Goal: Task Accomplishment & Management: Use online tool/utility

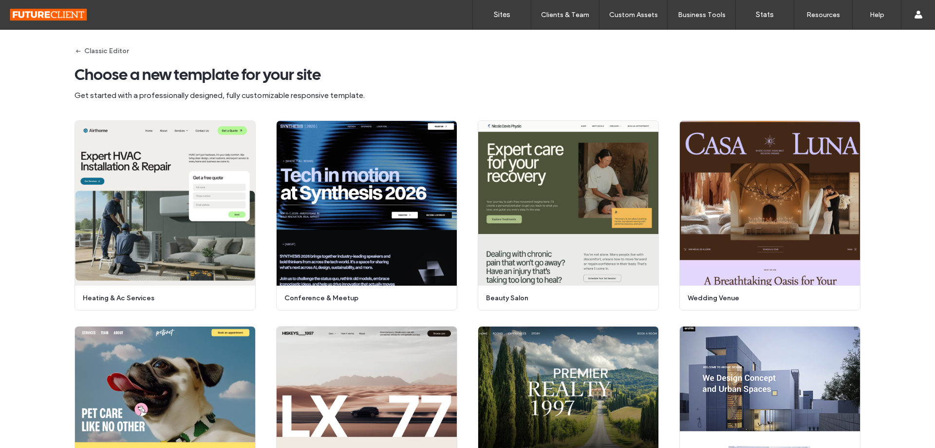
scroll to position [559, 0]
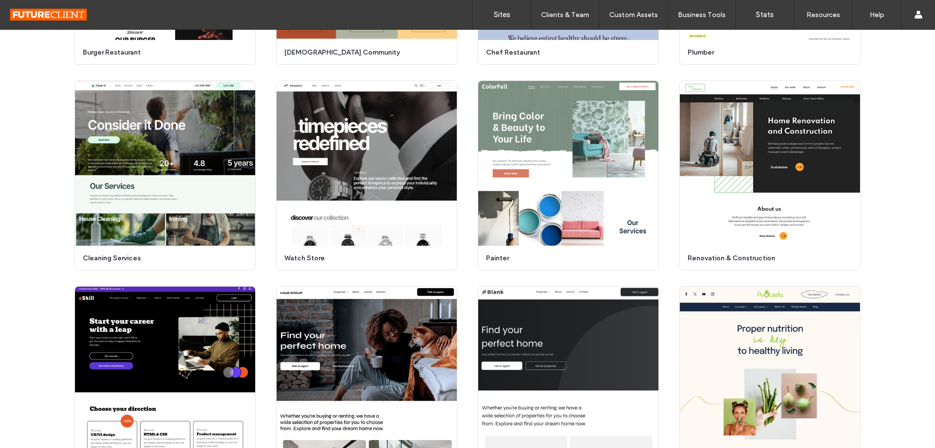
scroll to position [754, 0]
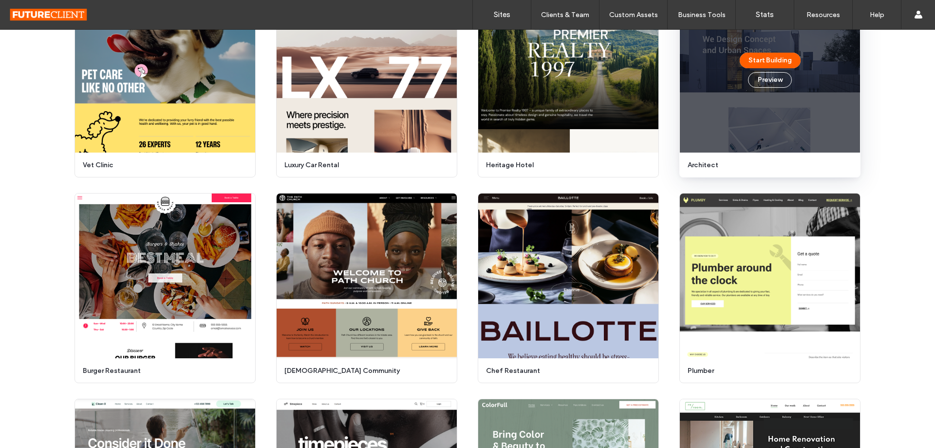
scroll to position [345, 0]
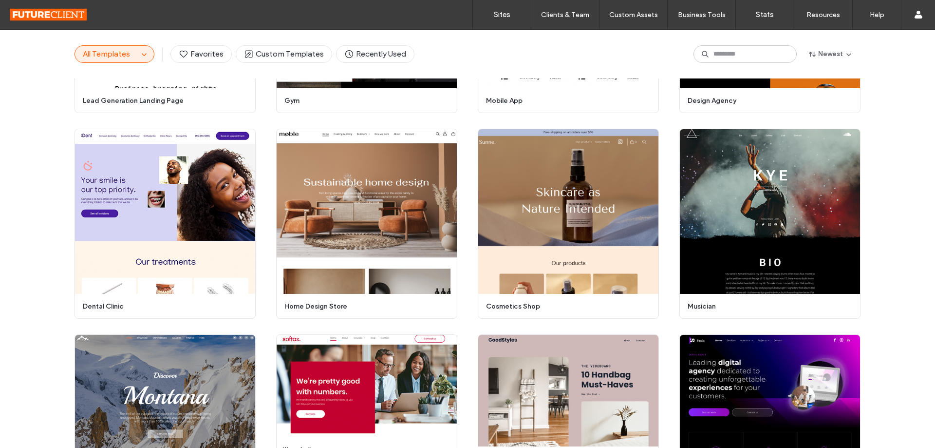
scroll to position [1890, 0]
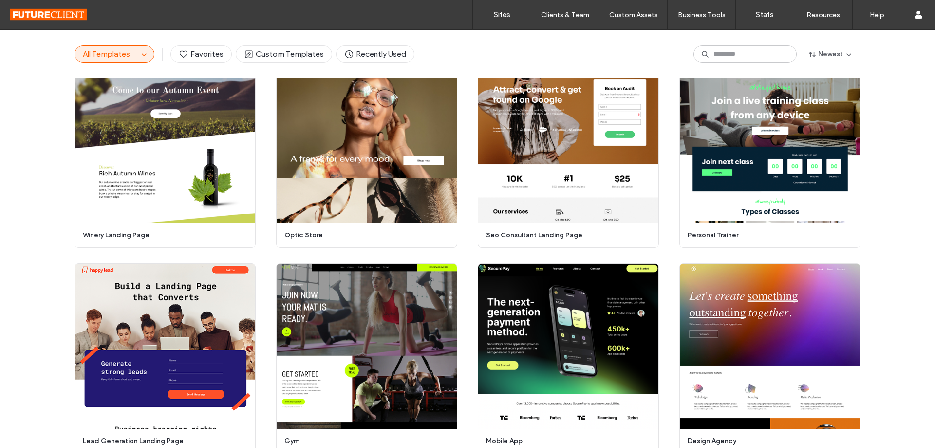
scroll to position [1500, 0]
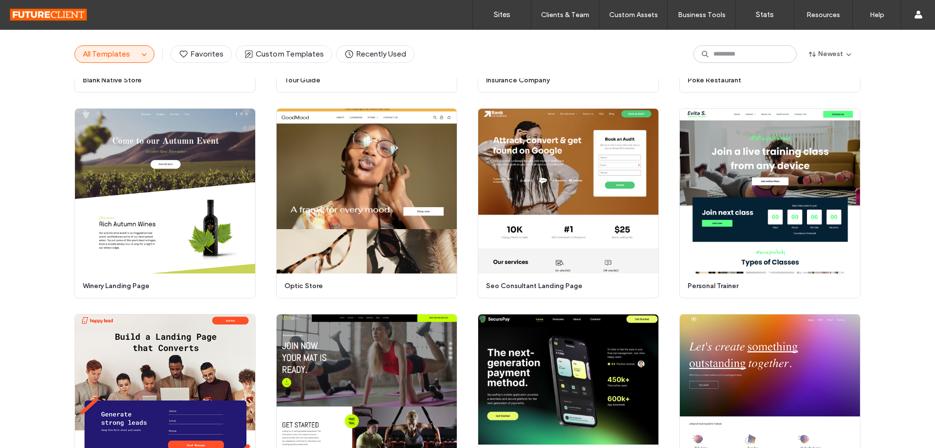
click at [884, 97] on div "Start Building Preview heating & ac services Start Building Preview conference …" at bounding box center [467, 306] width 935 height 3274
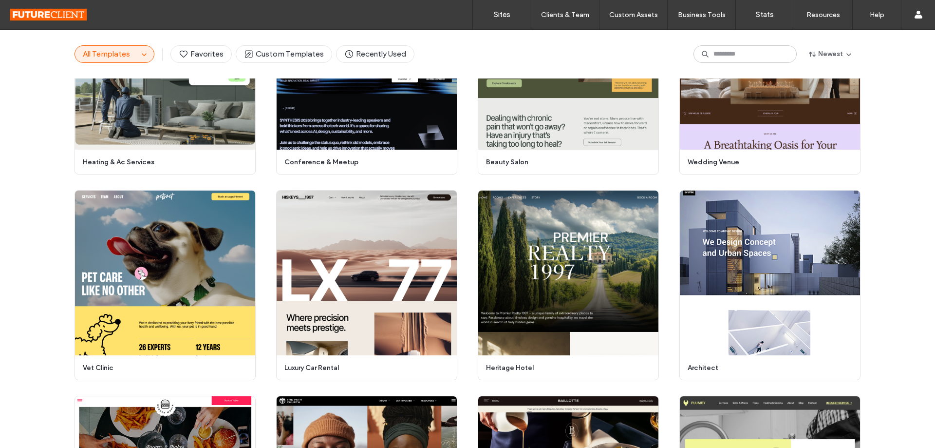
scroll to position [0, 0]
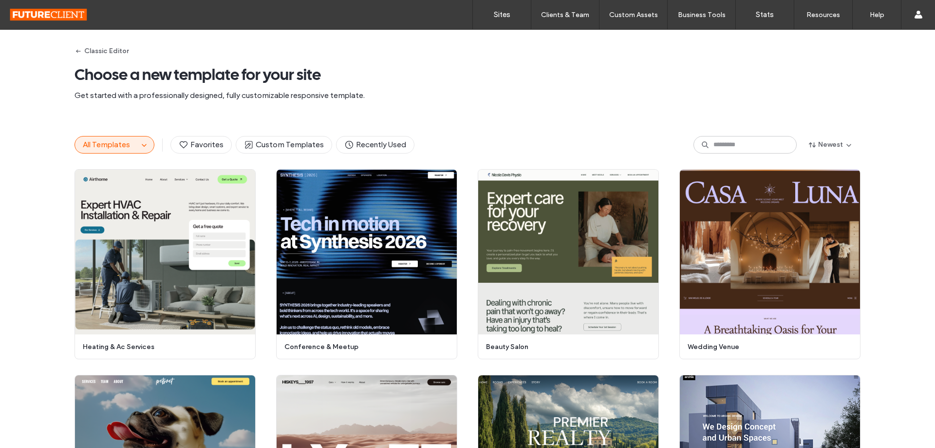
click at [900, 144] on div "All Templates Favorites Custom Templates Recently Used Newest" at bounding box center [467, 144] width 935 height 49
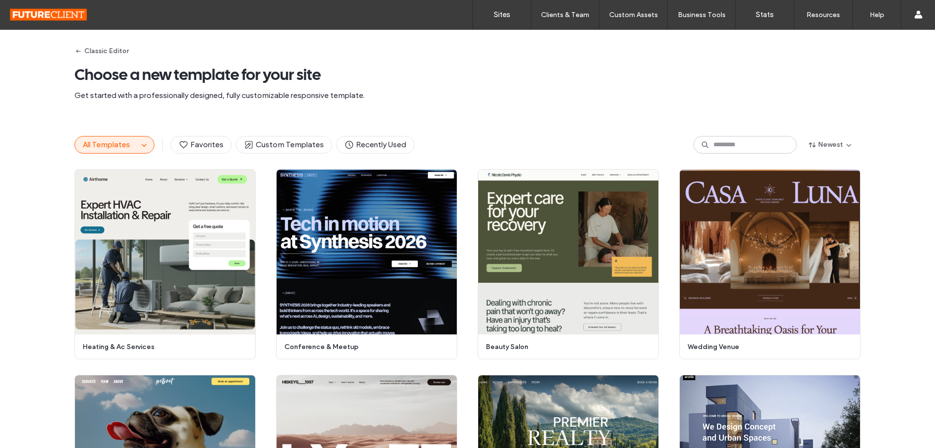
click at [717, 84] on span "Choose a new template for your site" at bounding box center [468, 74] width 786 height 19
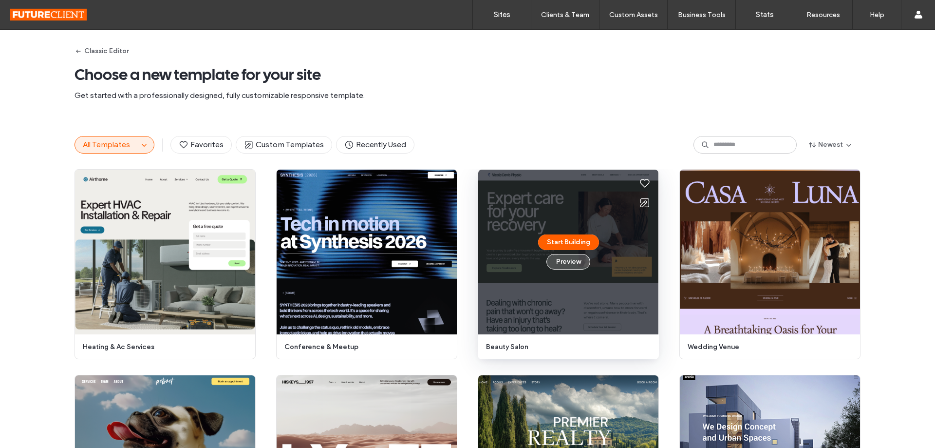
click at [576, 263] on button "Preview" at bounding box center [569, 262] width 44 height 16
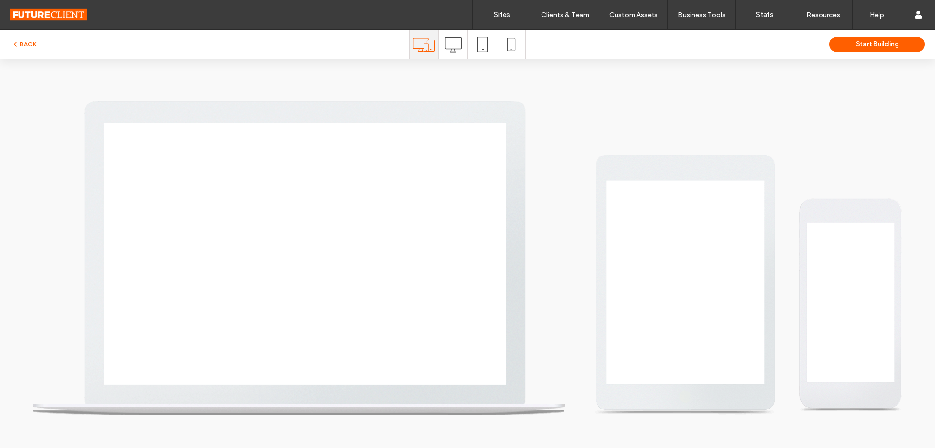
click at [461, 52] on icon at bounding box center [453, 44] width 17 height 17
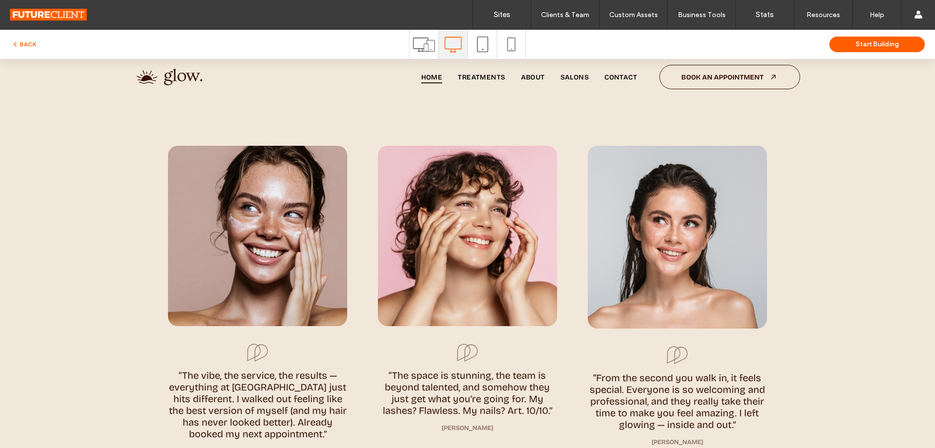
scroll to position [2874, 0]
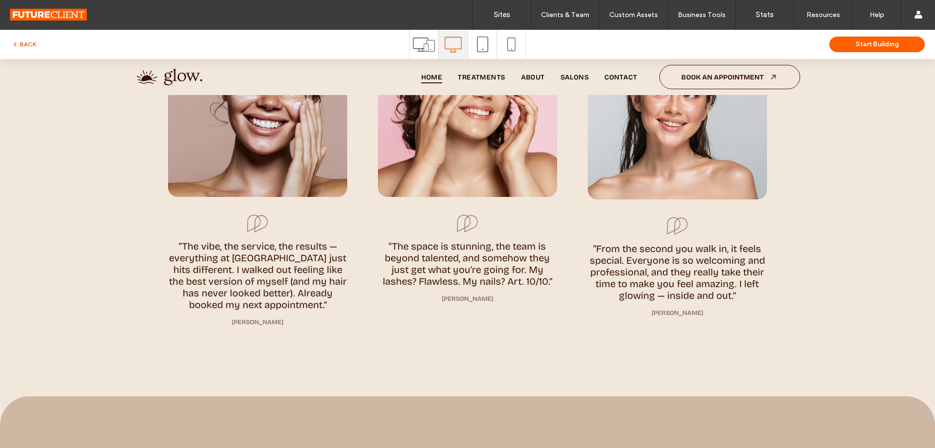
click at [30, 49] on button "BACK" at bounding box center [23, 44] width 25 height 12
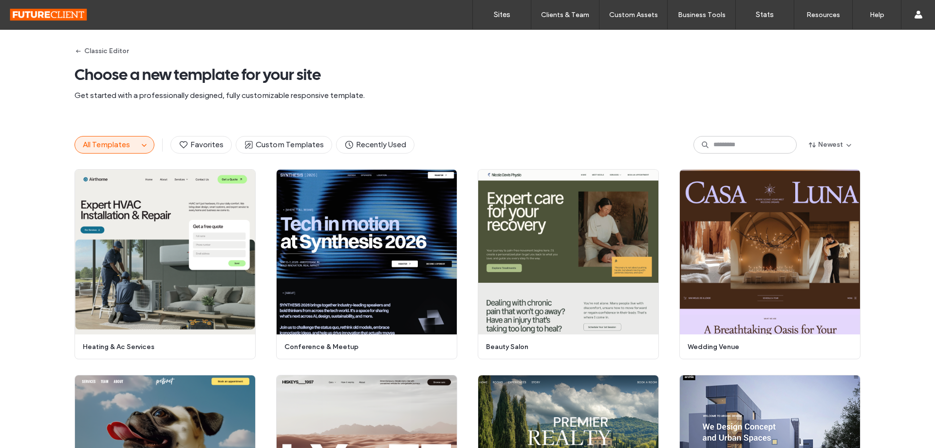
click at [871, 117] on div "Classic Editor Choose a new template for your site Get started with a professio…" at bounding box center [467, 239] width 935 height 418
click at [856, 77] on span "Choose a new template for your site" at bounding box center [468, 74] width 786 height 19
click at [893, 125] on div "All Templates Favorites Custom Templates Recently Used Newest" at bounding box center [467, 144] width 935 height 49
click at [881, 94] on div "Classic Editor Choose a new template for your site Get started with a professio…" at bounding box center [467, 239] width 935 height 418
click at [883, 90] on div "Classic Editor Choose a new template for your site Get started with a professio…" at bounding box center [467, 239] width 935 height 418
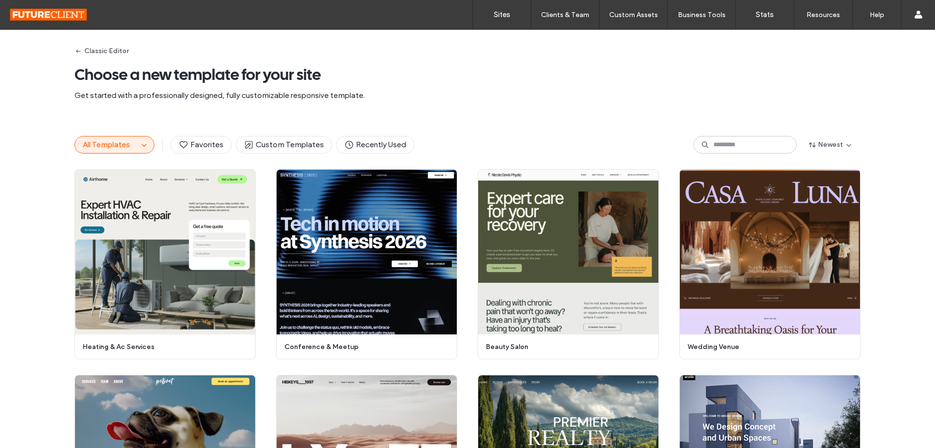
click at [883, 90] on div "Classic Editor Choose a new template for your site Get started with a professio…" at bounding box center [467, 239] width 935 height 418
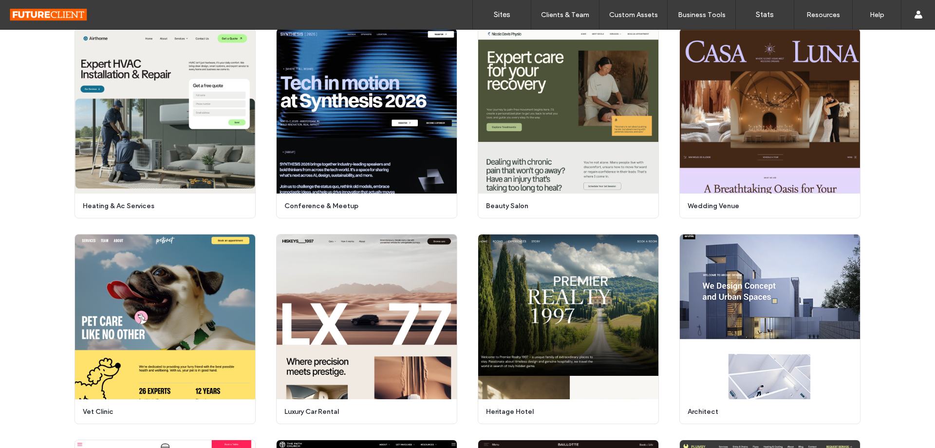
scroll to position [94, 0]
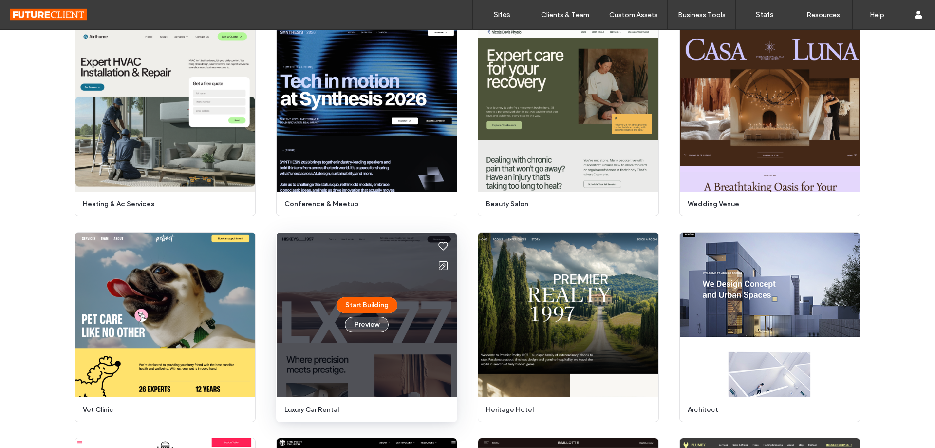
click at [360, 325] on button "Preview" at bounding box center [367, 325] width 44 height 16
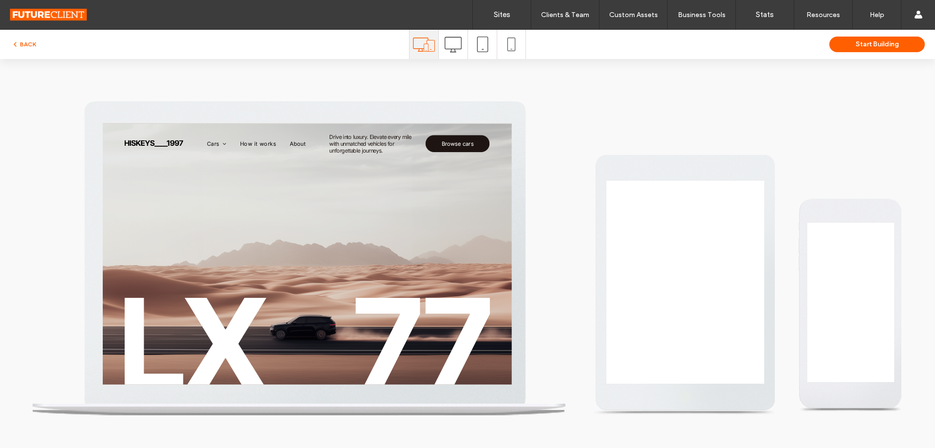
scroll to position [0, 0]
click at [450, 49] on icon at bounding box center [453, 44] width 17 height 17
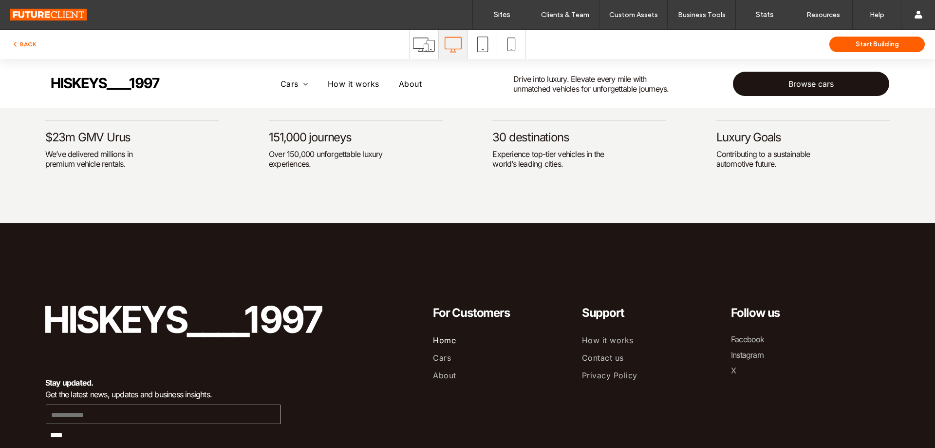
scroll to position [2453, 0]
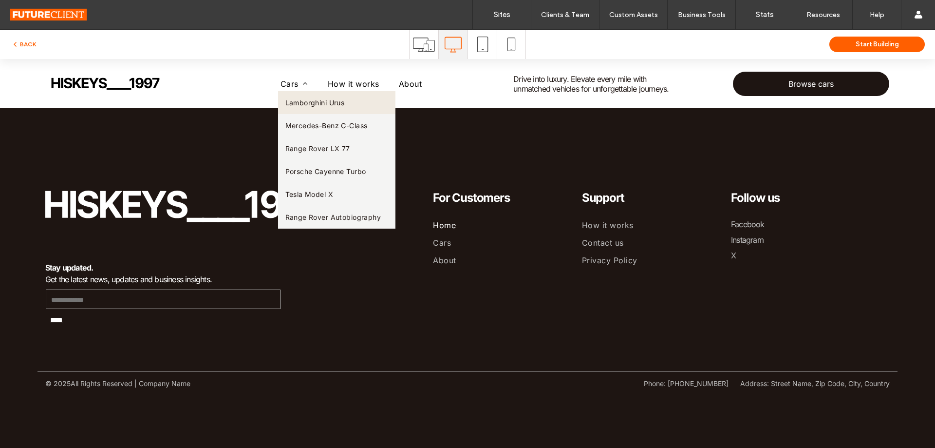
click at [297, 103] on span "Lamborghini Urus" at bounding box center [314, 102] width 59 height 8
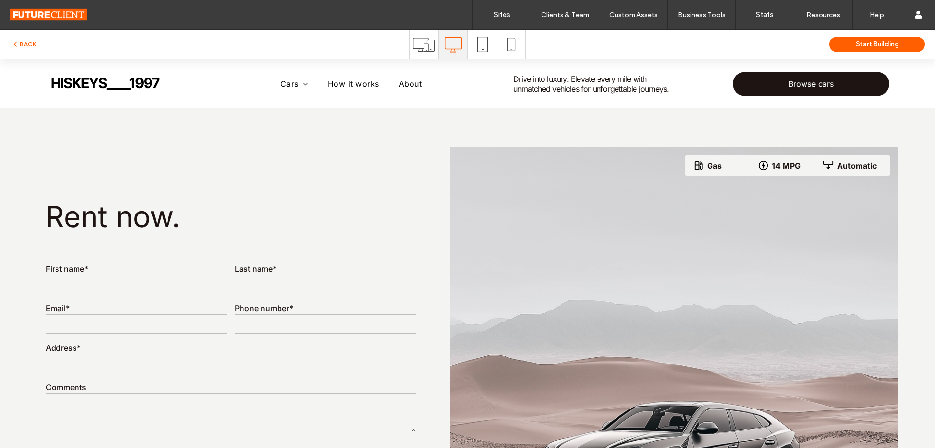
scroll to position [0, 0]
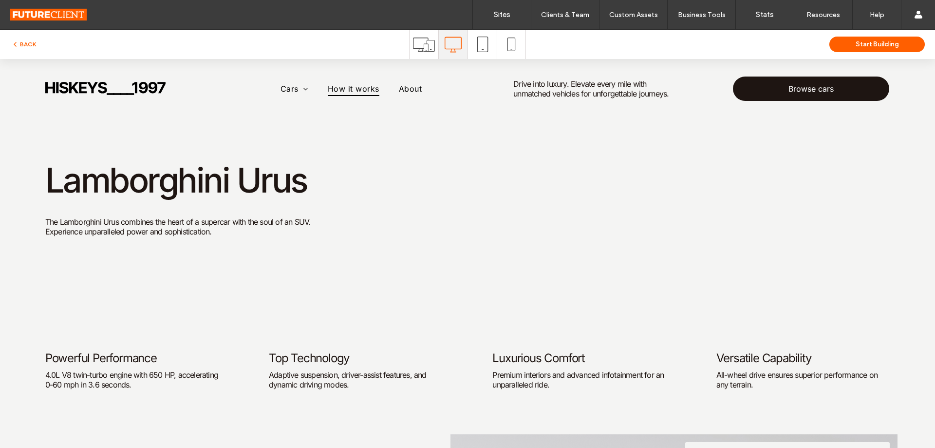
click at [347, 82] on span "How it works" at bounding box center [354, 88] width 52 height 15
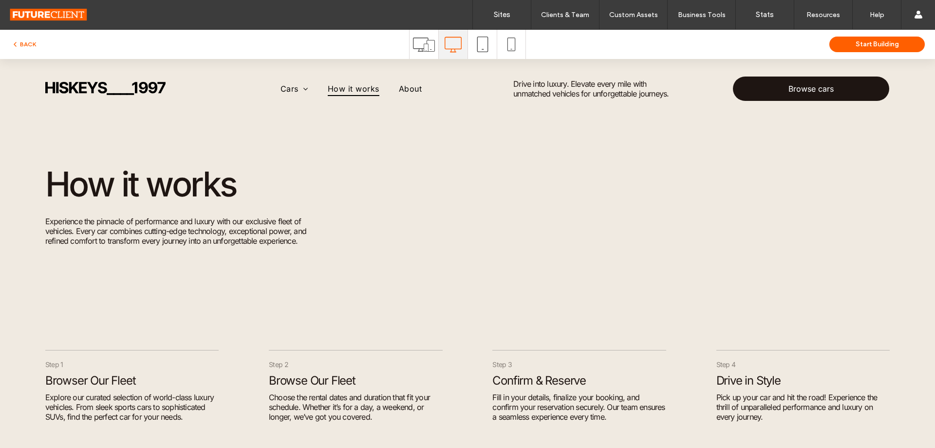
click at [420, 96] on div "Cars Lamborghini Urus Mercedes-Benz G-Class Range Rover LX 77 Porsche Cayenne T…" at bounding box center [351, 88] width 309 height 43
click at [409, 89] on span "About" at bounding box center [410, 88] width 23 height 15
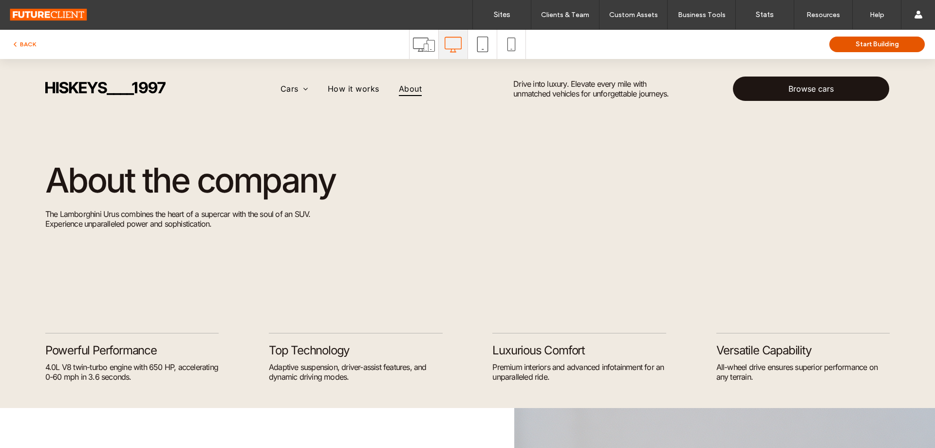
click at [860, 39] on button "Start Building" at bounding box center [877, 45] width 95 height 16
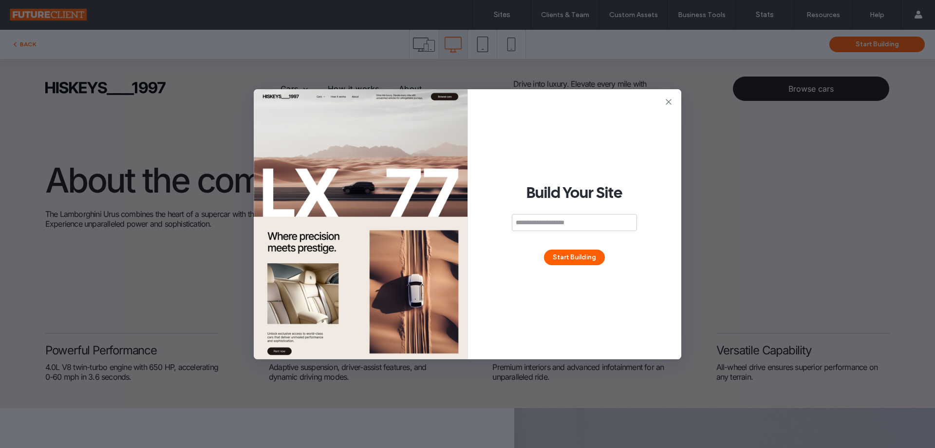
click at [580, 228] on input at bounding box center [574, 222] width 125 height 17
type input "**********"
click at [589, 257] on button "Start Building" at bounding box center [574, 257] width 61 height 16
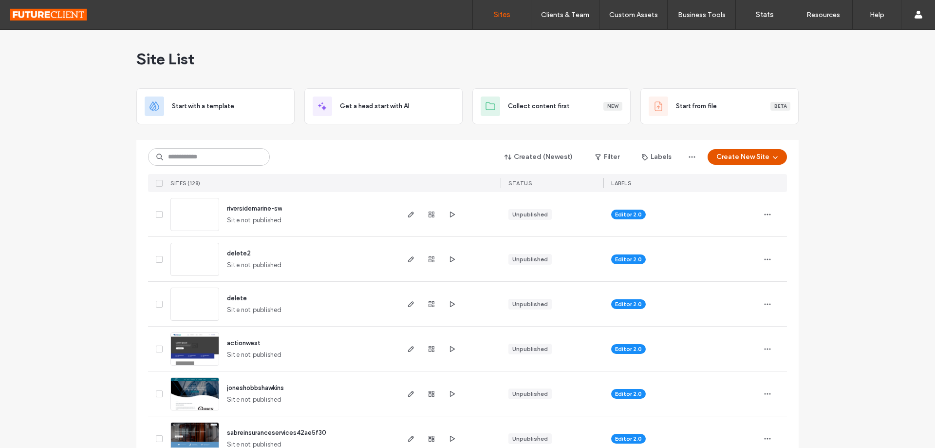
click at [727, 156] on button "Create New Site" at bounding box center [747, 157] width 79 height 16
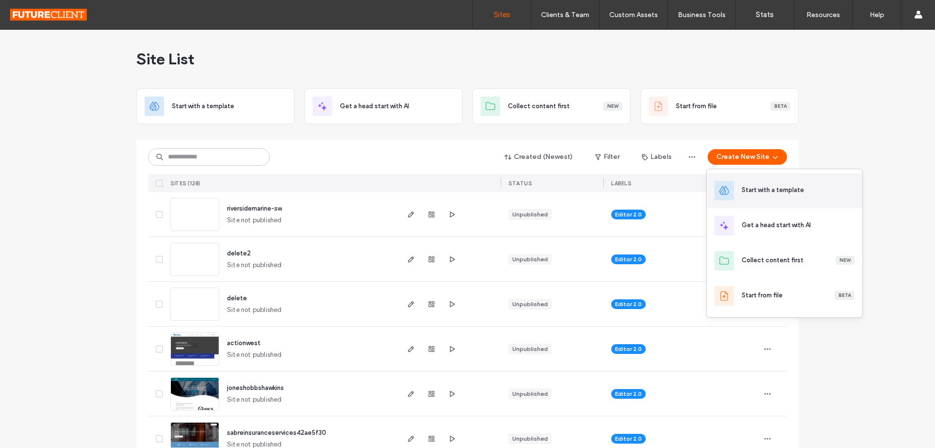
click at [752, 191] on div "Start with a template" at bounding box center [773, 190] width 62 height 10
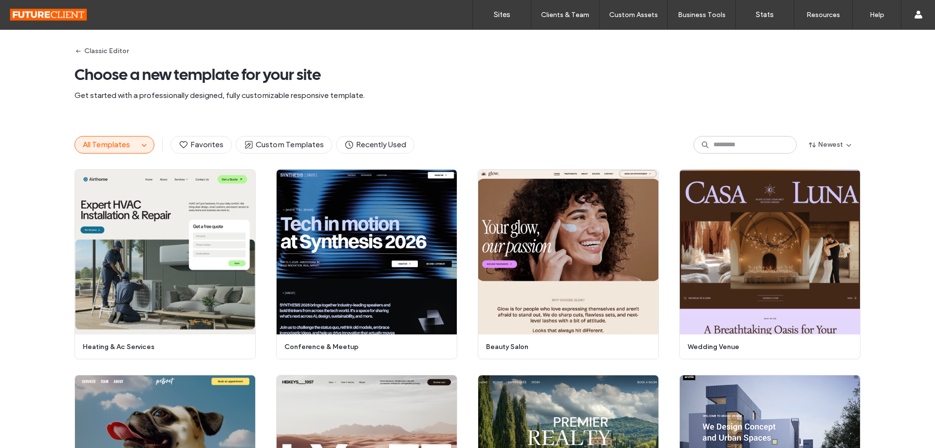
click at [891, 155] on div "All Templates Favorites Custom Templates Recently Used Newest" at bounding box center [467, 144] width 935 height 49
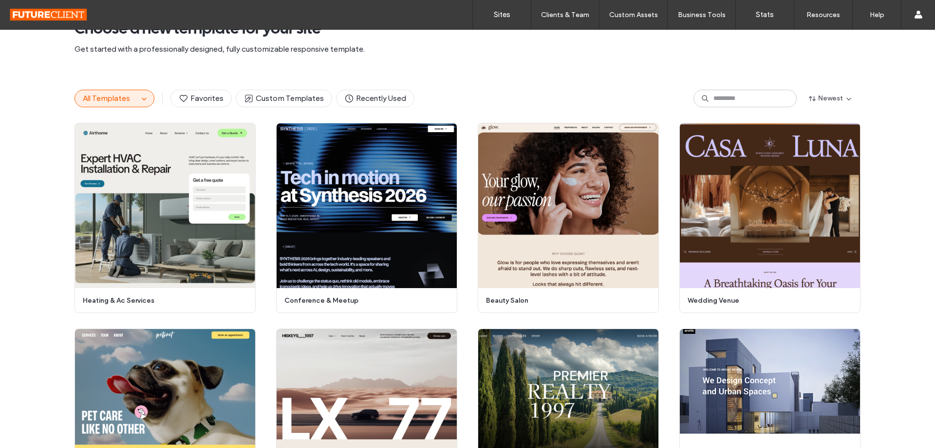
scroll to position [43, 0]
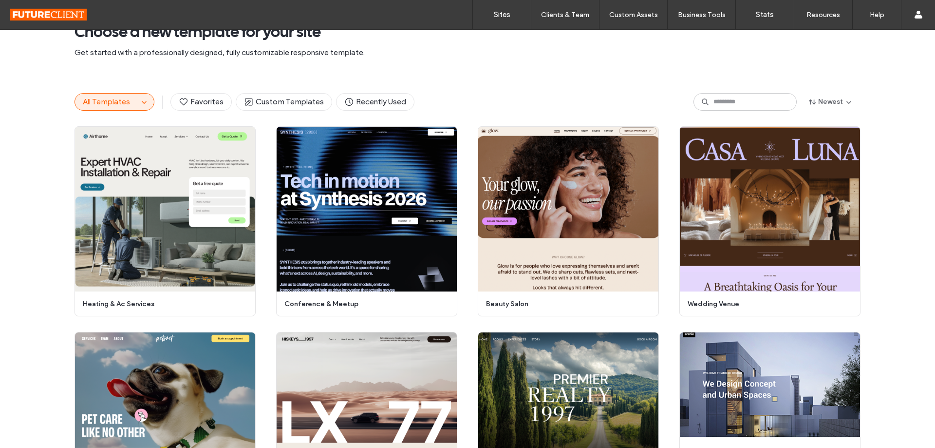
click at [23, 113] on div "All Templates Favorites Custom Templates Recently Used Newest" at bounding box center [467, 101] width 935 height 49
click at [893, 206] on div "Start Building Preview heating & ac services Start Building Preview conference …" at bounding box center [467, 426] width 935 height 601
click at [889, 206] on div "Start Building Preview heating & ac services Start Building Preview conference …" at bounding box center [467, 426] width 935 height 601
click at [887, 206] on div "Start Building Preview heating & ac services Start Building Preview conference …" at bounding box center [467, 426] width 935 height 601
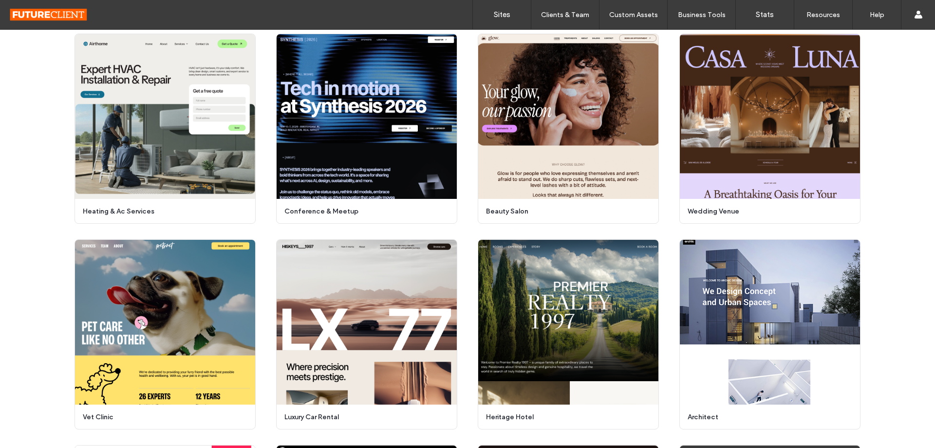
scroll to position [191, 0]
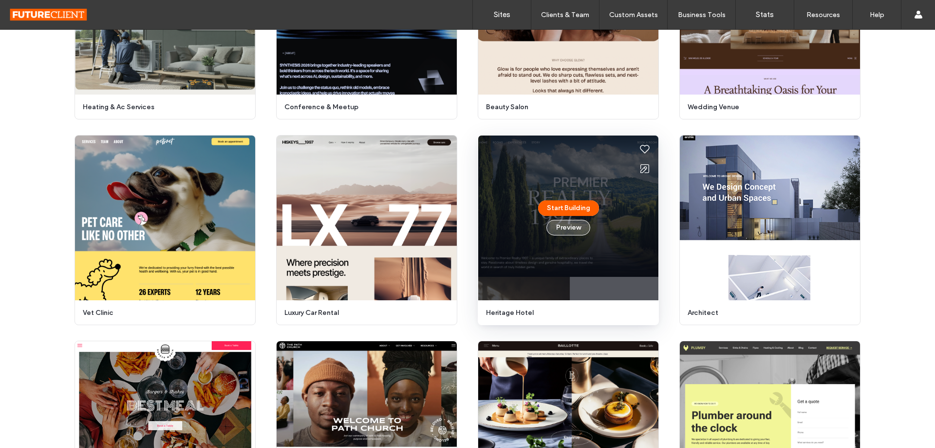
click at [559, 228] on button "Preview" at bounding box center [569, 228] width 44 height 16
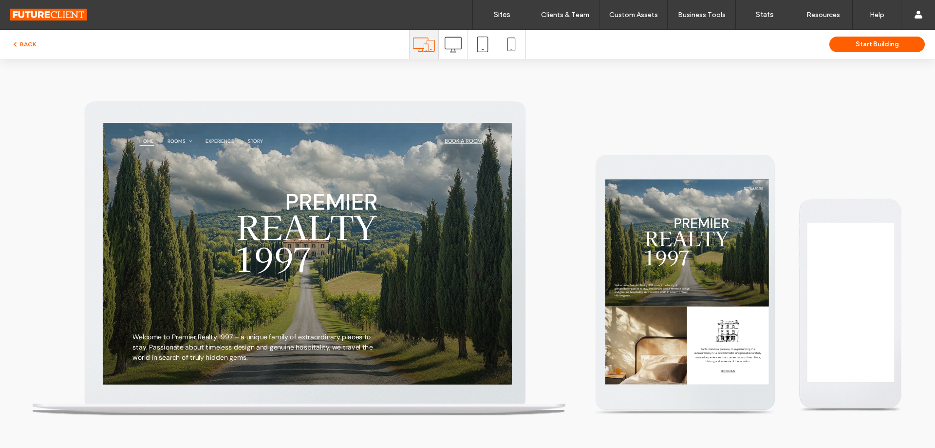
scroll to position [0, 0]
click at [455, 49] on use at bounding box center [453, 45] width 17 height 16
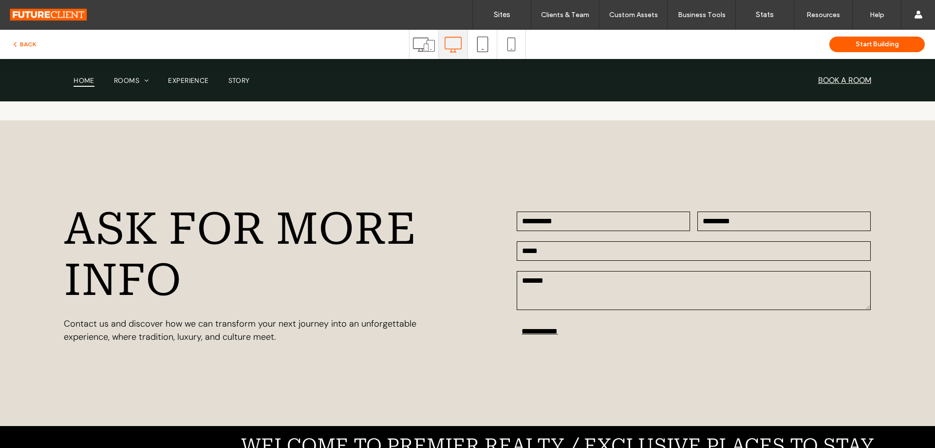
scroll to position [2777, 0]
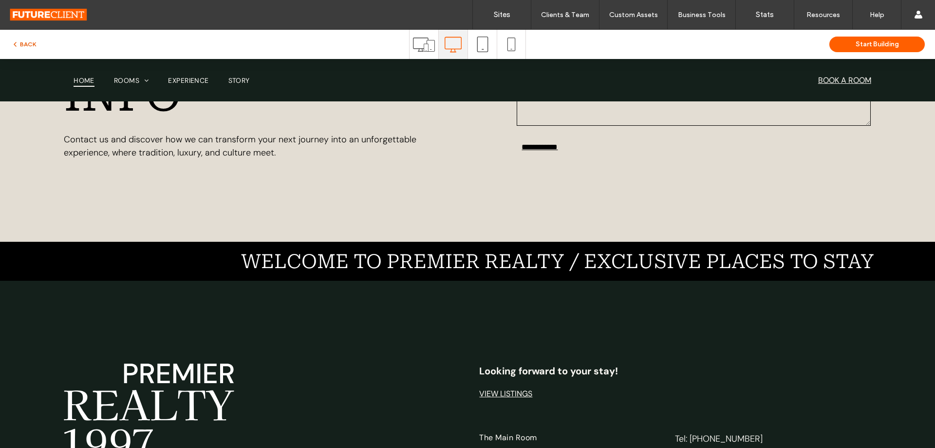
click at [29, 46] on button "BACK" at bounding box center [23, 44] width 25 height 12
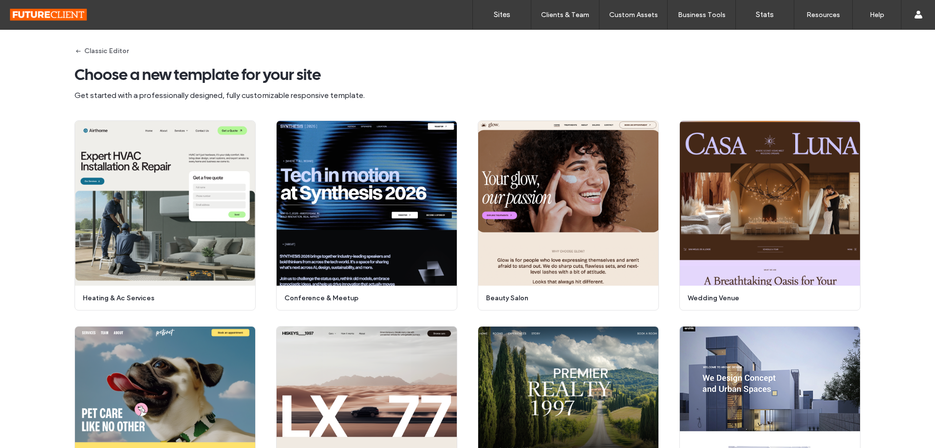
scroll to position [197, 0]
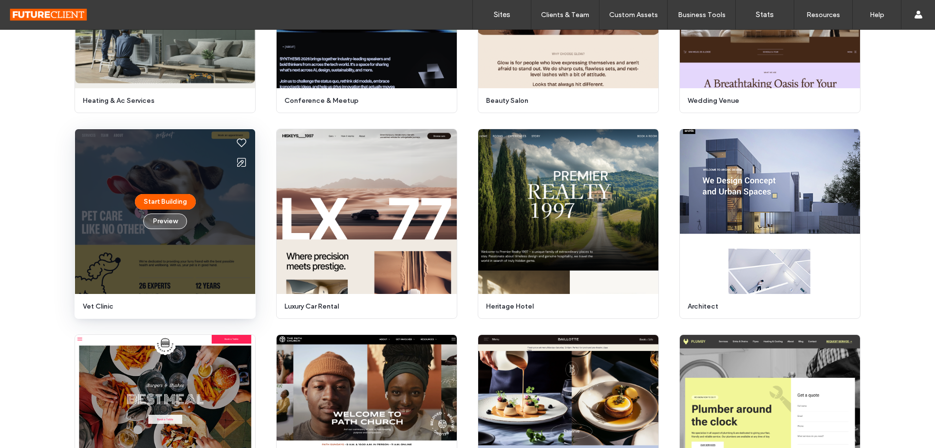
click at [162, 223] on button "Preview" at bounding box center [165, 221] width 44 height 16
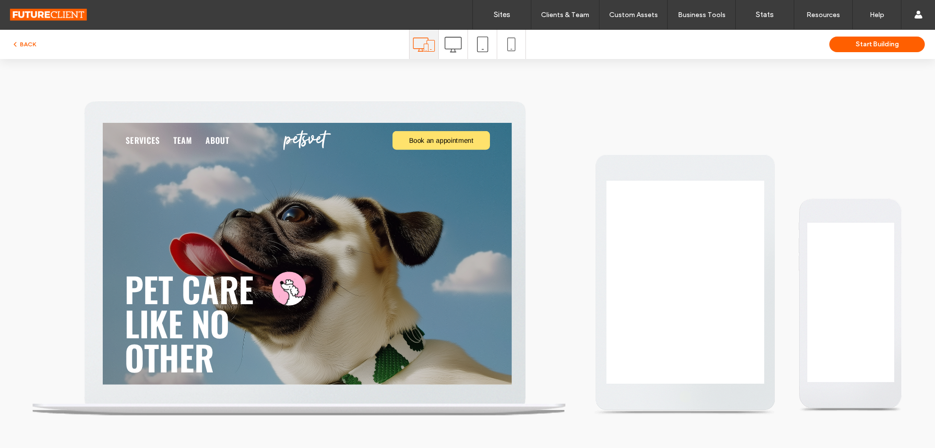
scroll to position [0, 0]
click at [457, 53] on span at bounding box center [453, 44] width 17 height 29
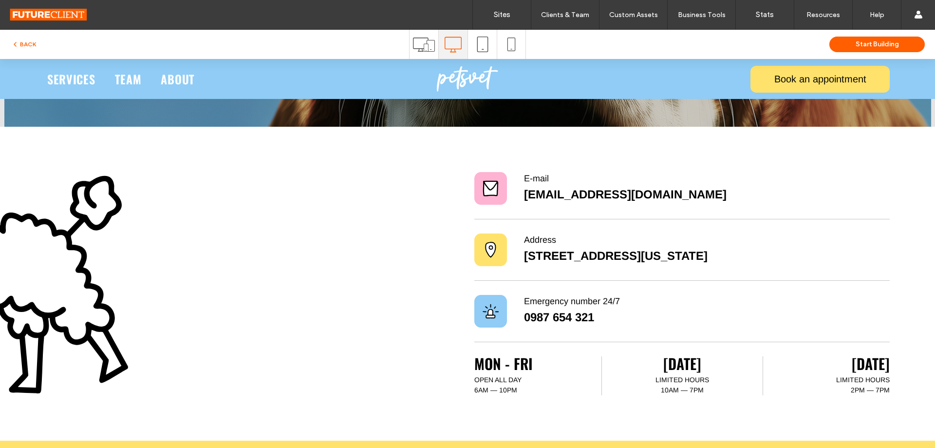
scroll to position [2016, 0]
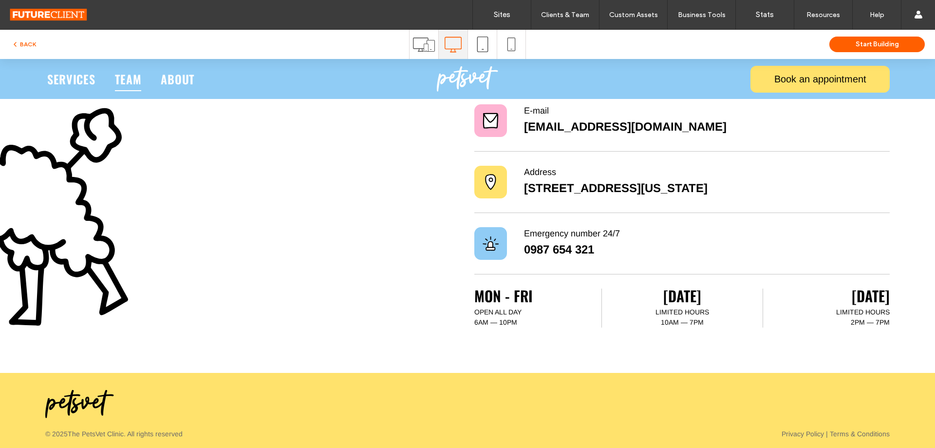
click at [138, 79] on span "Team" at bounding box center [128, 79] width 27 height 24
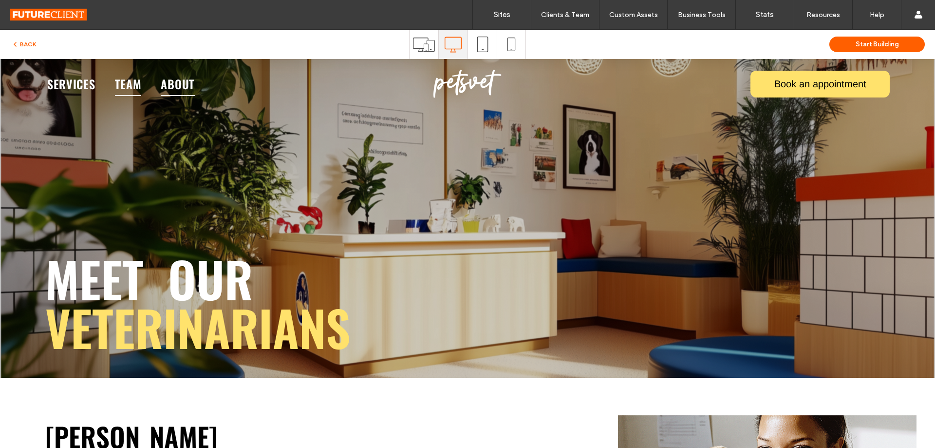
scroll to position [0, 0]
click at [182, 84] on span "About" at bounding box center [178, 84] width 34 height 24
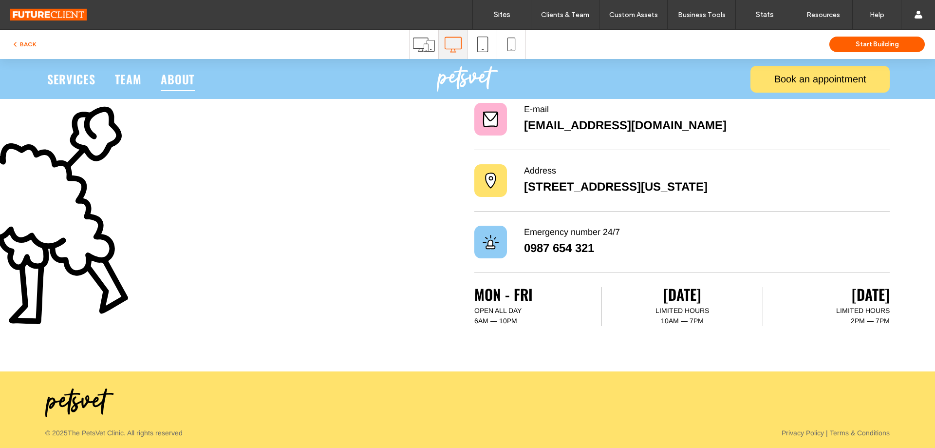
scroll to position [893, 0]
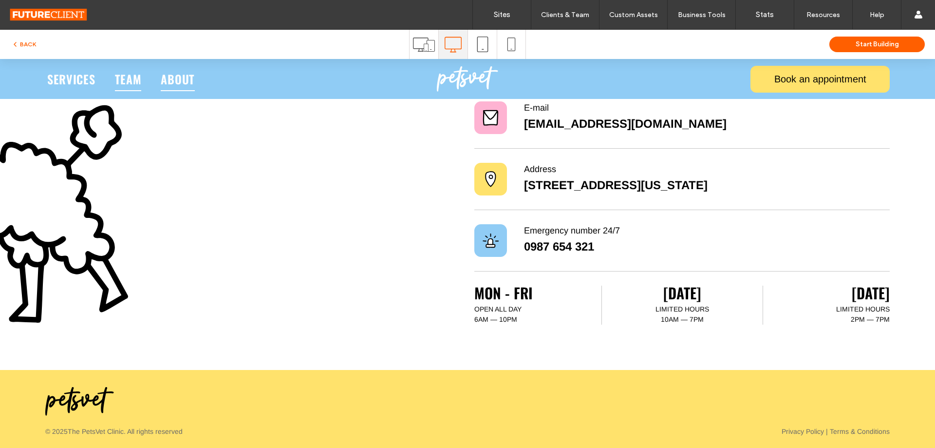
click at [137, 83] on span "Team" at bounding box center [128, 79] width 27 height 24
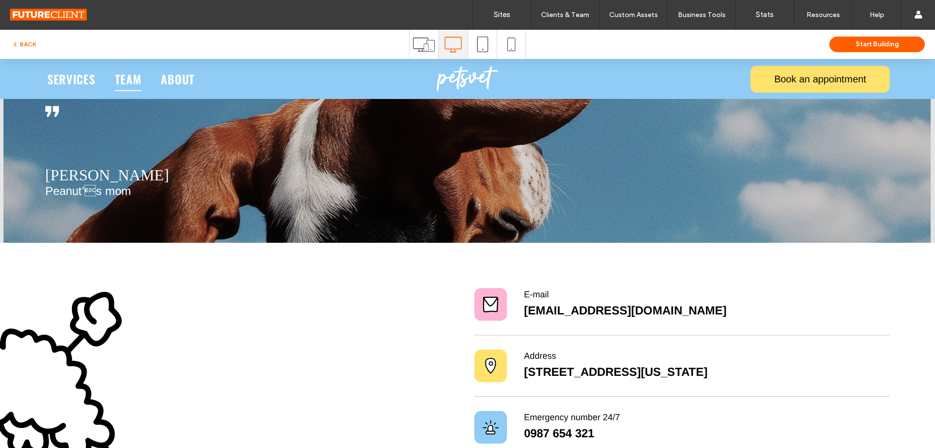
scroll to position [1164, 0]
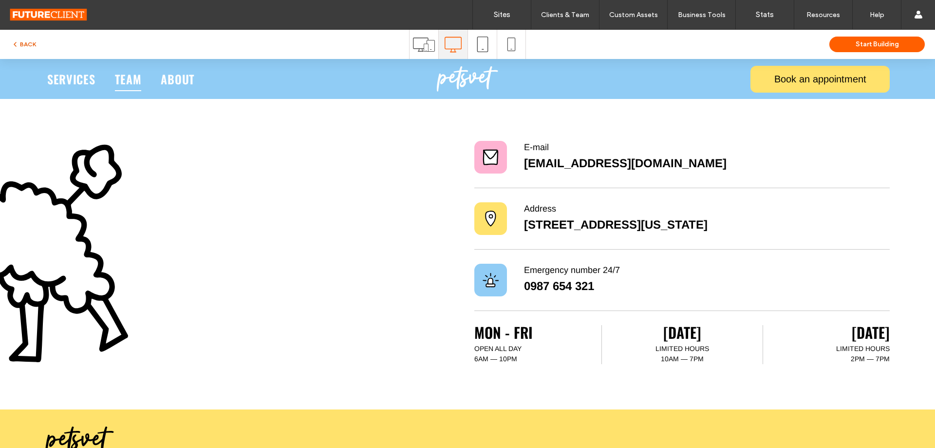
click at [30, 43] on button "BACK" at bounding box center [23, 44] width 25 height 12
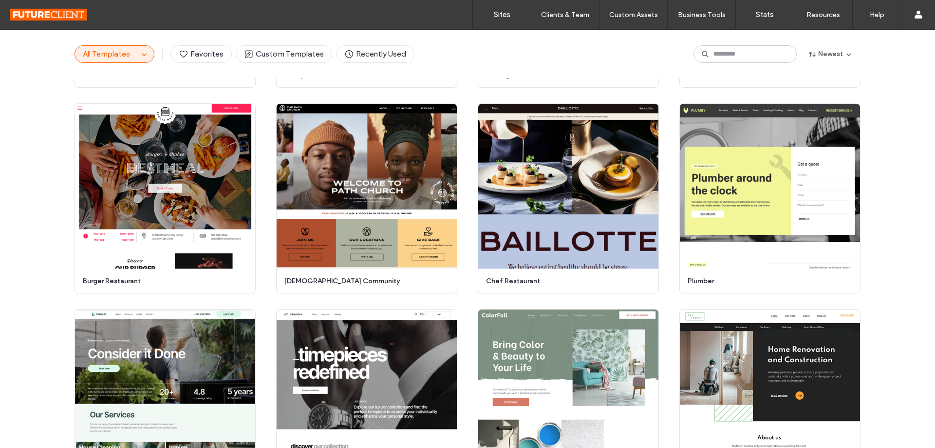
scroll to position [464, 0]
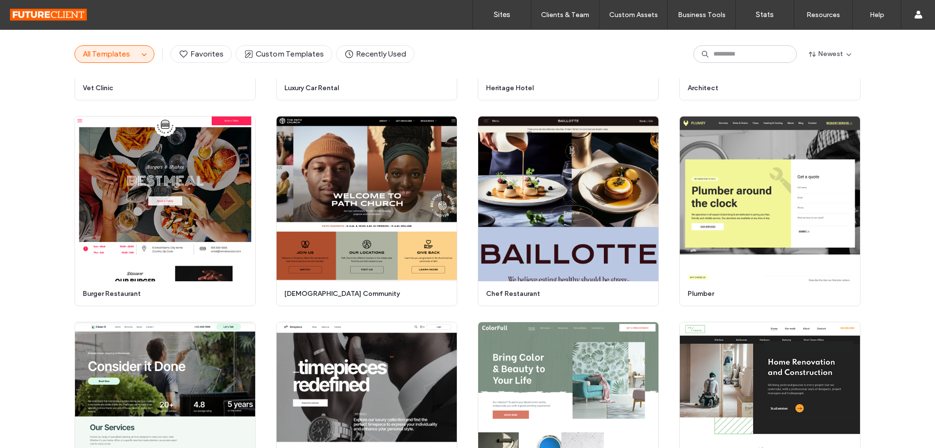
click at [880, 247] on div "Start Building Preview heating & ac services Start Building Preview conference …" at bounding box center [467, 314] width 935 height 1218
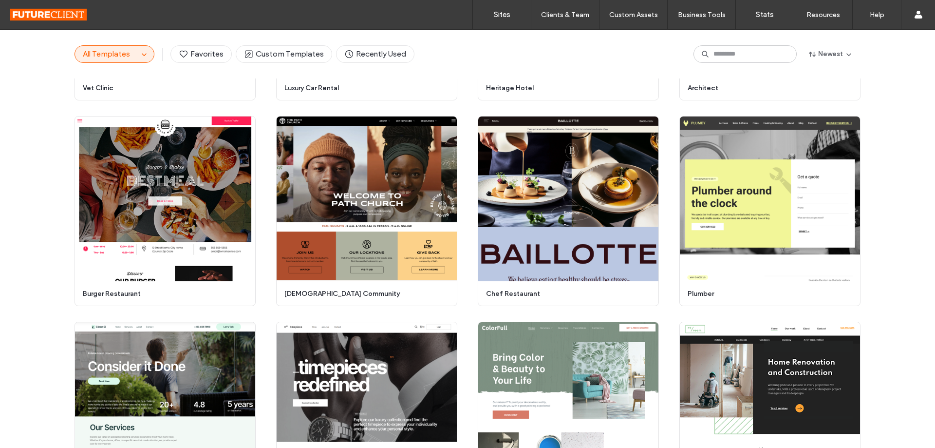
click at [880, 247] on div "Start Building Preview heating & ac services Start Building Preview conference …" at bounding box center [467, 314] width 935 height 1218
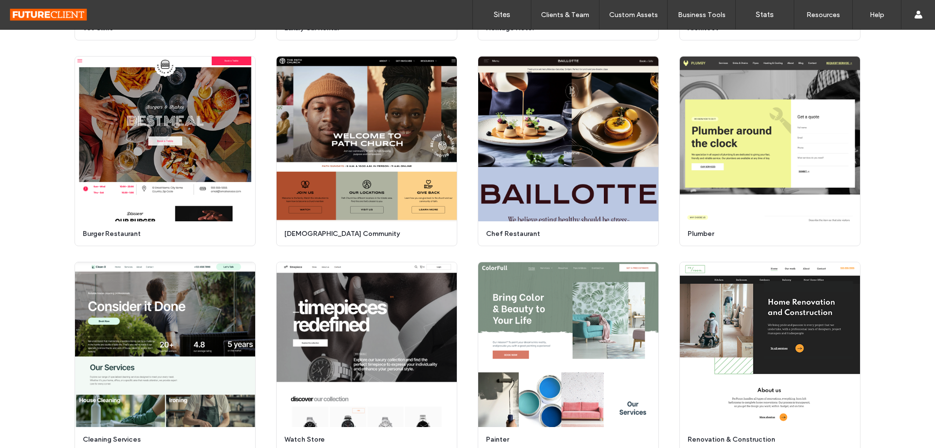
scroll to position [610, 0]
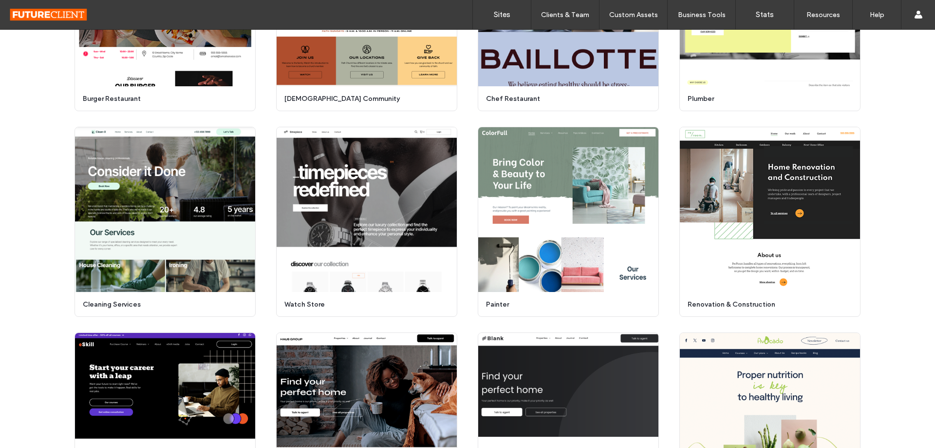
click at [877, 242] on div "Start Building Preview heating & ac services Start Building Preview conference …" at bounding box center [467, 119] width 935 height 1218
click at [893, 238] on div "Start Building Preview heating & ac services Start Building Preview conference …" at bounding box center [467, 119] width 935 height 1218
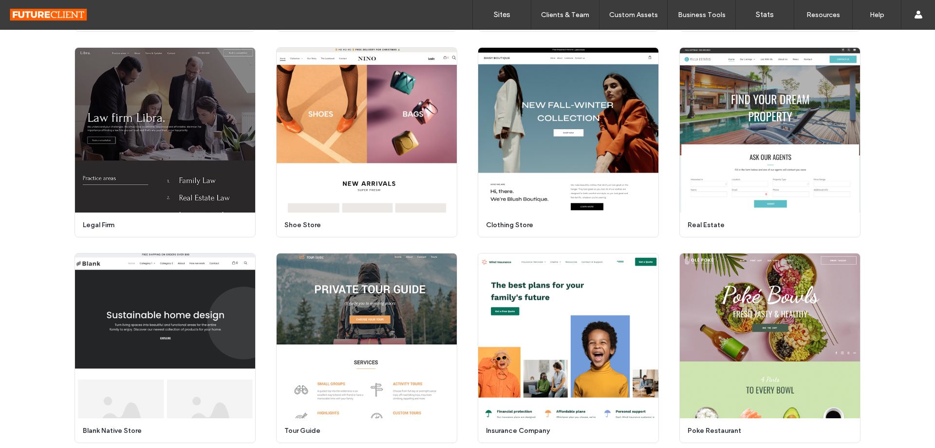
scroll to position [1149, 0]
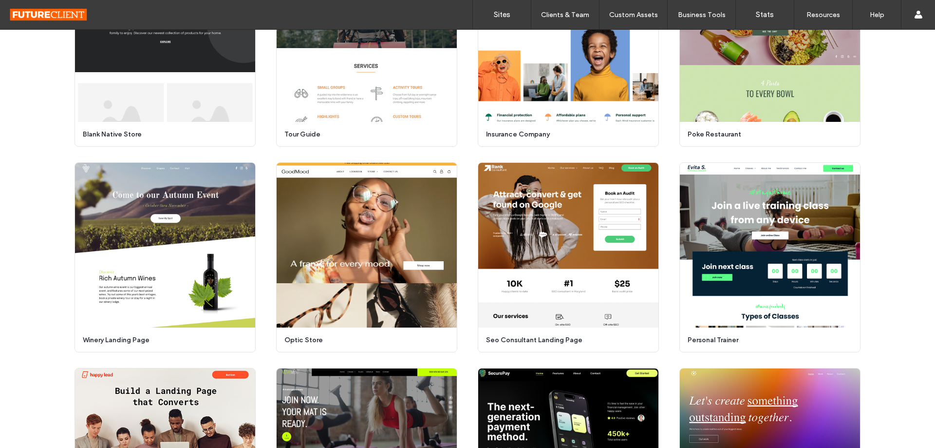
scroll to position [1490, 0]
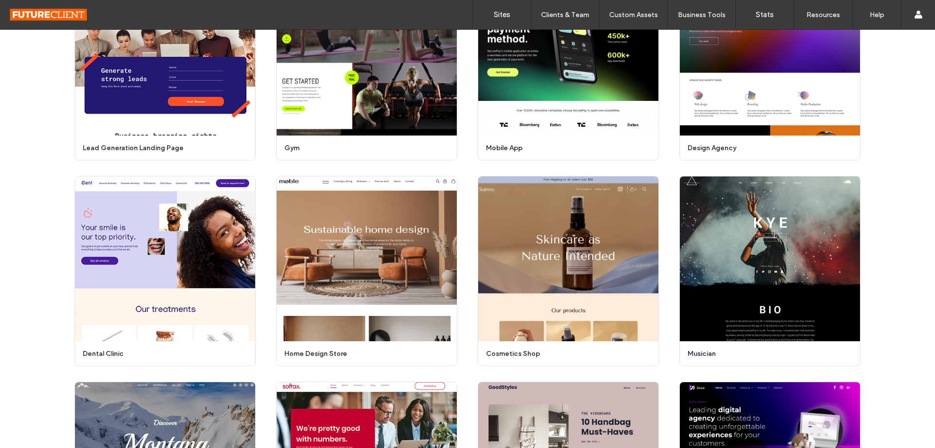
scroll to position [1815, 0]
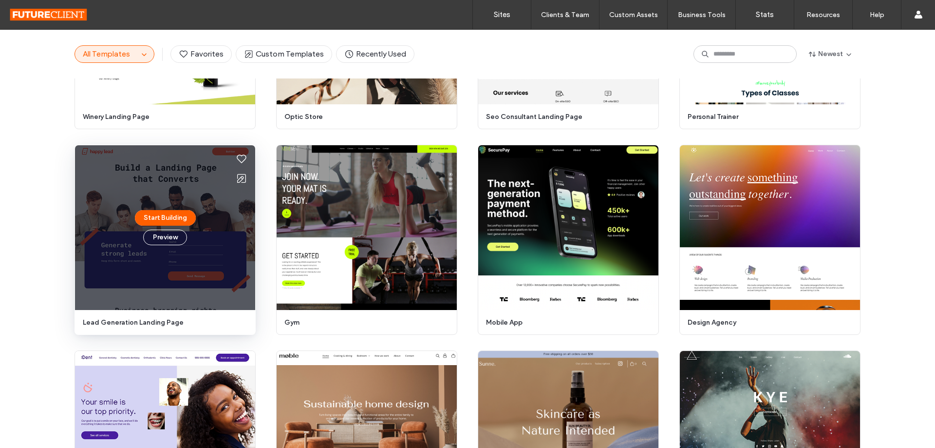
scroll to position [1620, 0]
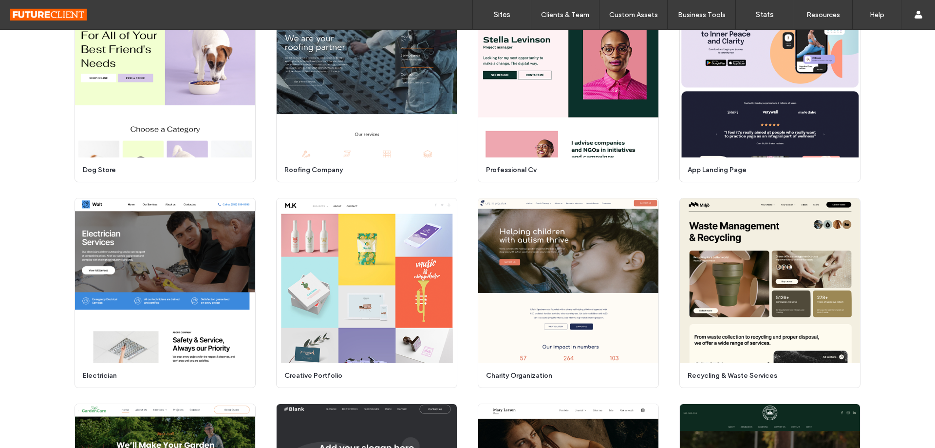
scroll to position [2432, 0]
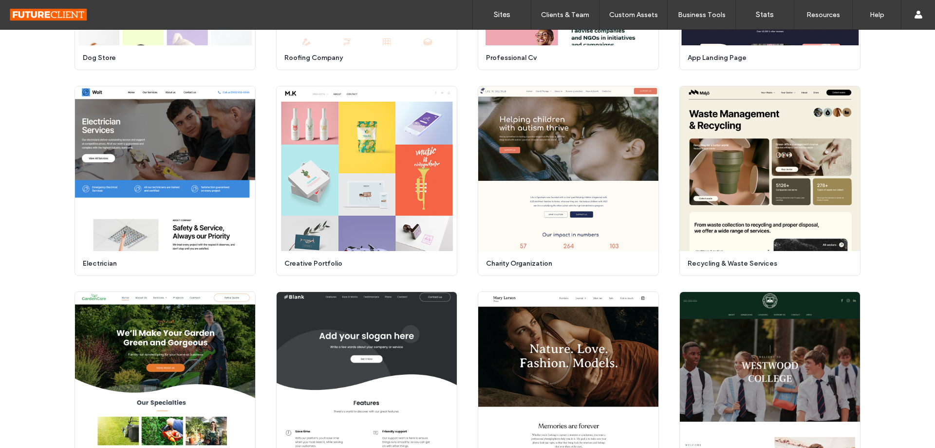
scroll to position [2724, 0]
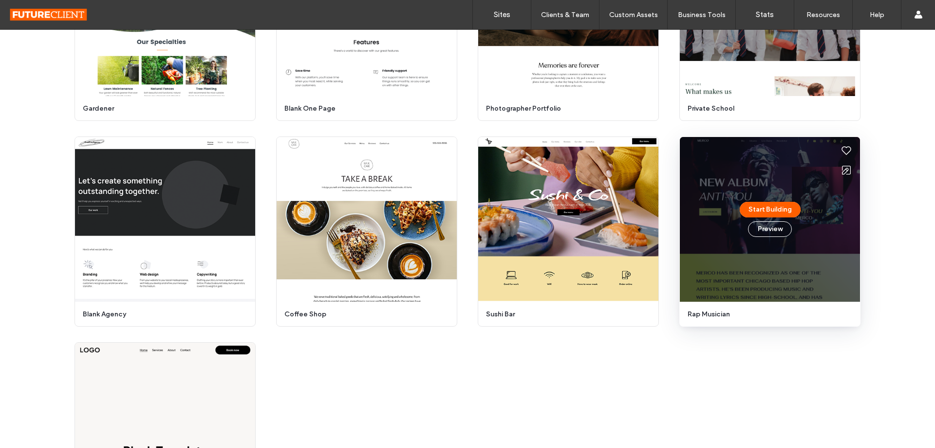
scroll to position [2902, 0]
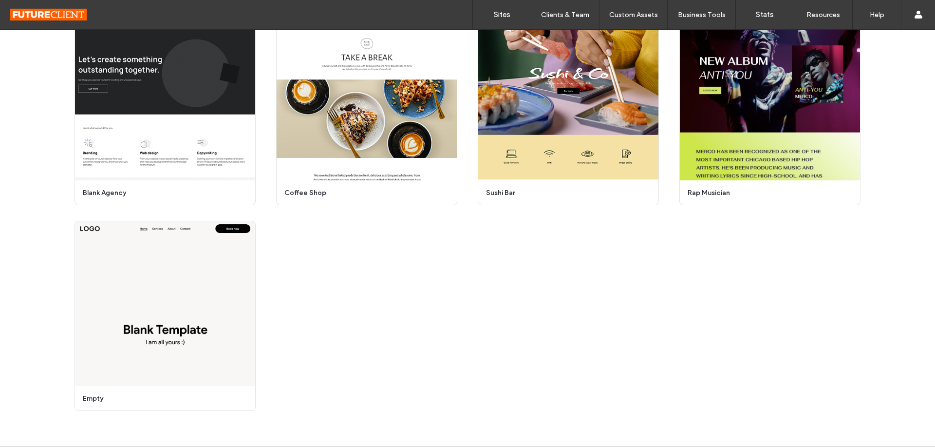
scroll to position [27, 0]
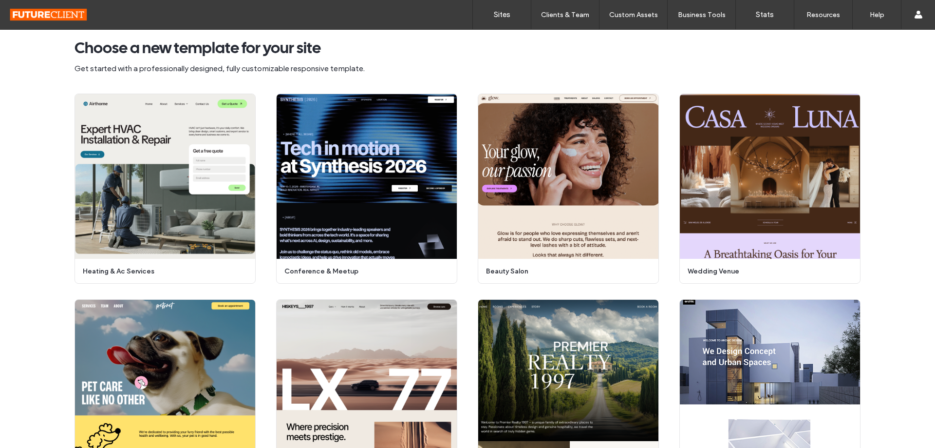
drag, startPoint x: 887, startPoint y: 238, endPoint x: 891, endPoint y: 231, distance: 7.2
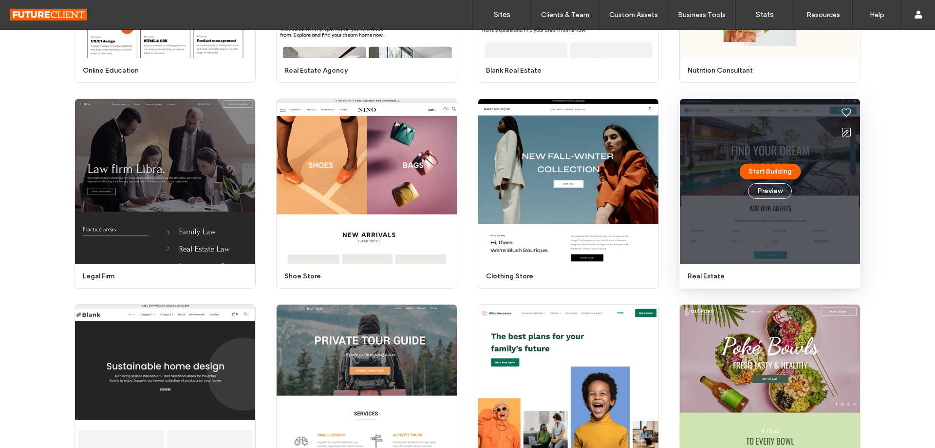
scroll to position [1293, 0]
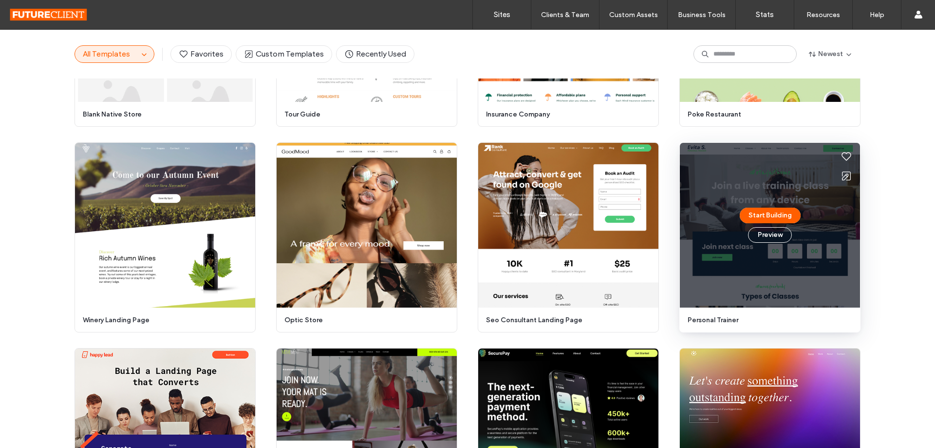
scroll to position [1440, 0]
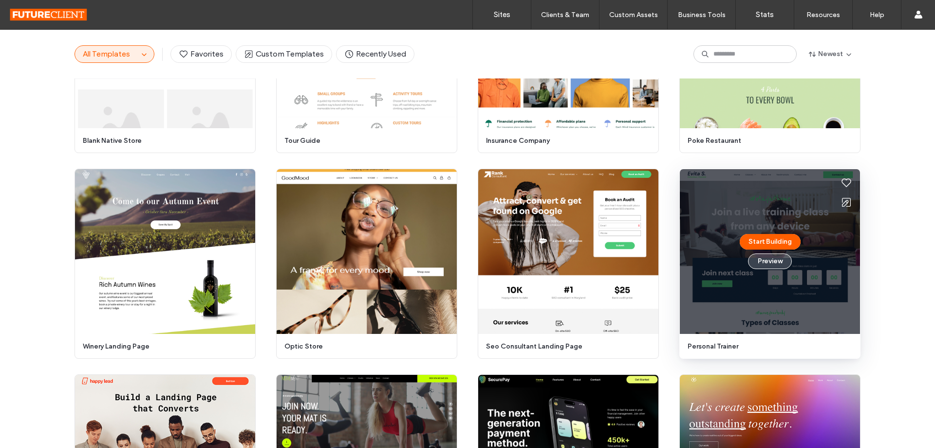
click at [779, 262] on button "Preview" at bounding box center [770, 261] width 44 height 16
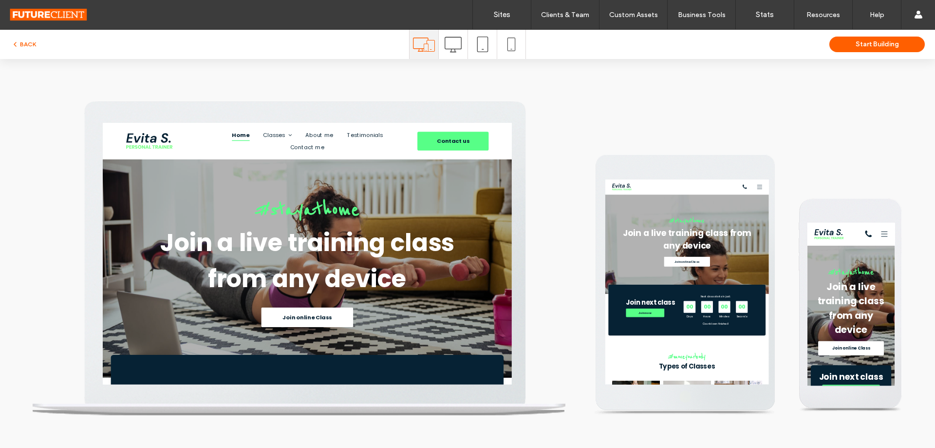
scroll to position [0, 0]
click at [462, 43] on div at bounding box center [453, 44] width 29 height 29
click at [456, 48] on icon at bounding box center [453, 44] width 17 height 17
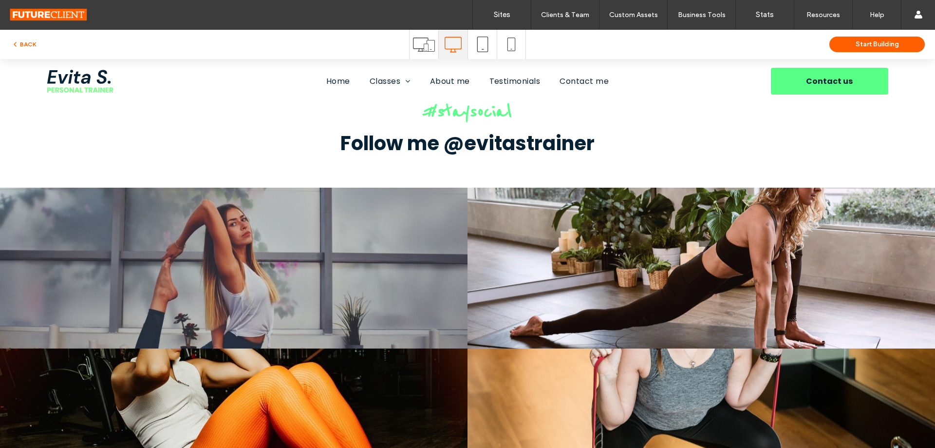
scroll to position [2436, 0]
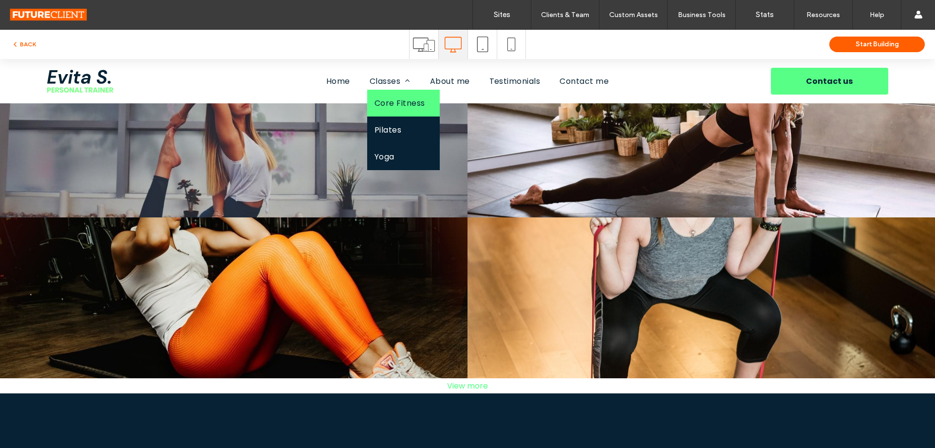
click at [386, 104] on span "Core Fitness" at bounding box center [400, 103] width 51 height 12
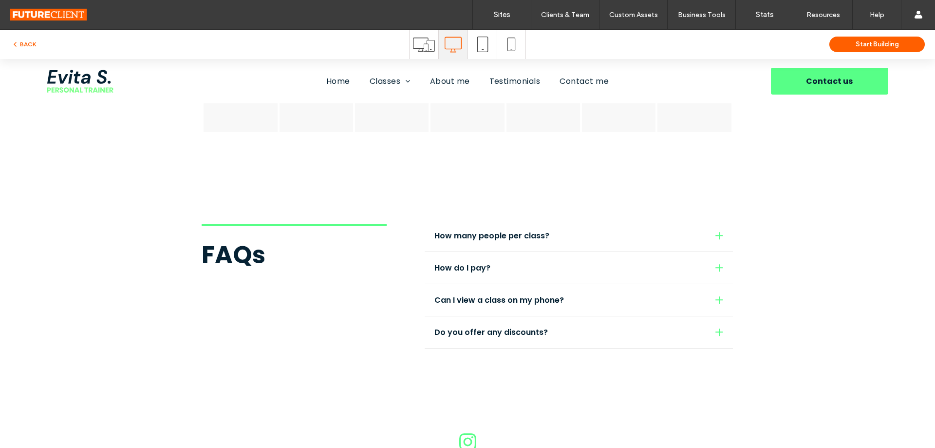
scroll to position [1364, 0]
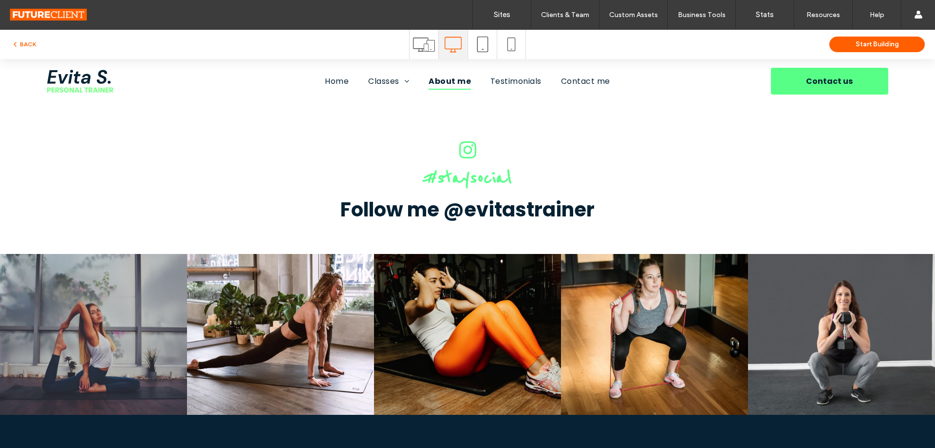
click at [449, 86] on span "About me" at bounding box center [450, 81] width 42 height 17
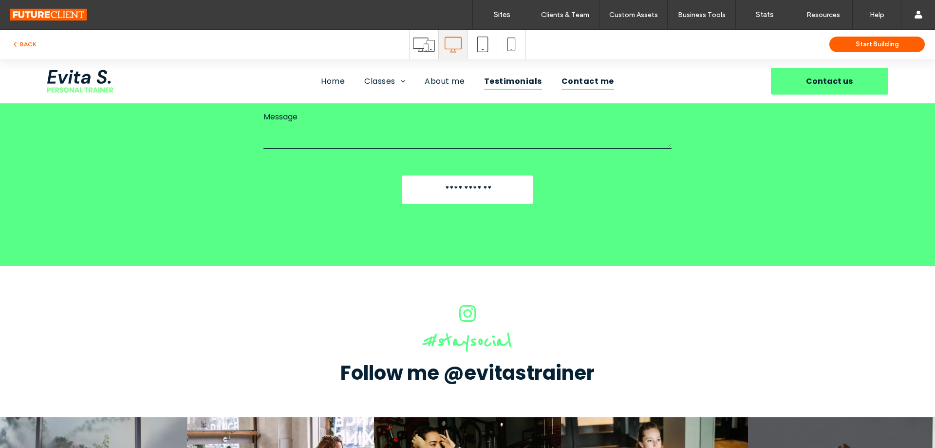
click at [533, 79] on span "Testimonials" at bounding box center [513, 81] width 58 height 17
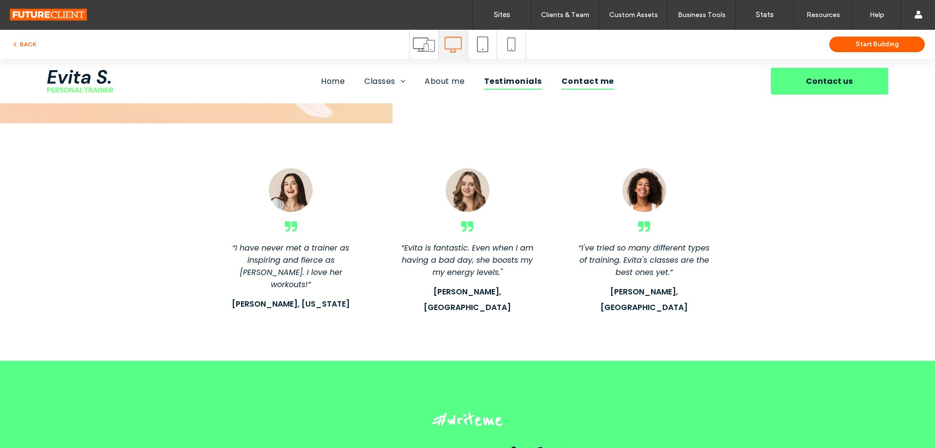
click at [590, 79] on span "Contact me" at bounding box center [588, 81] width 53 height 17
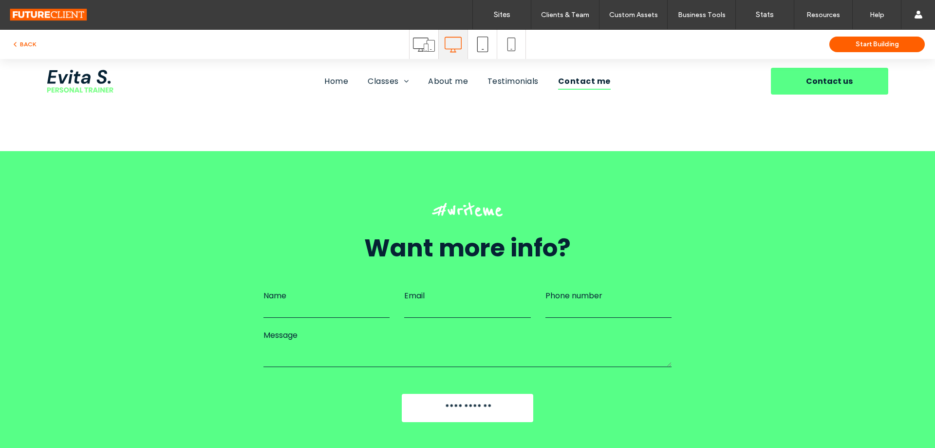
scroll to position [1567, 0]
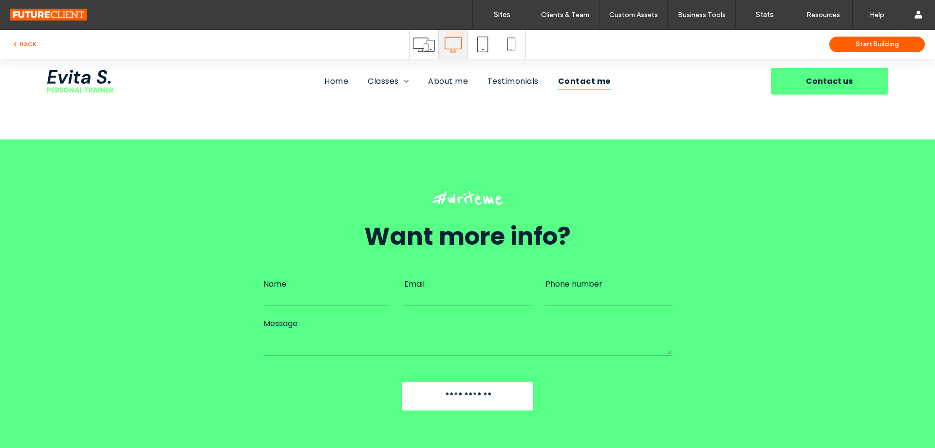
click at [34, 50] on div "BACK" at bounding box center [204, 44] width 409 height 12
click at [29, 40] on button "BACK" at bounding box center [23, 44] width 25 height 12
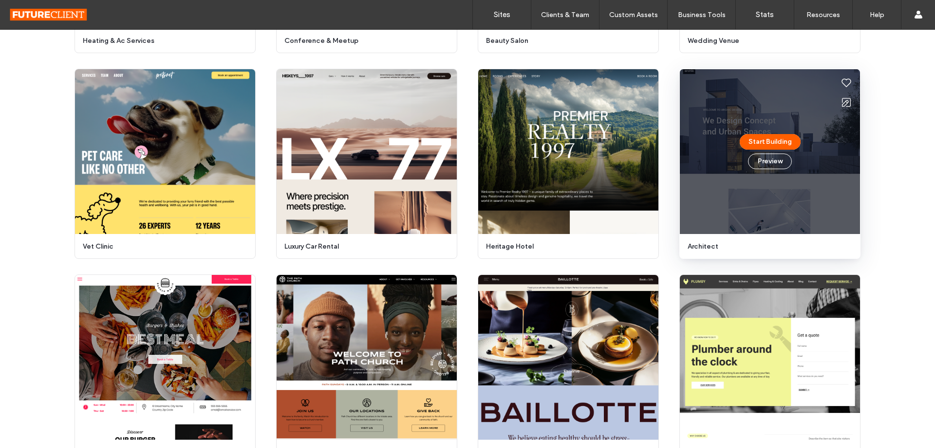
scroll to position [257, 0]
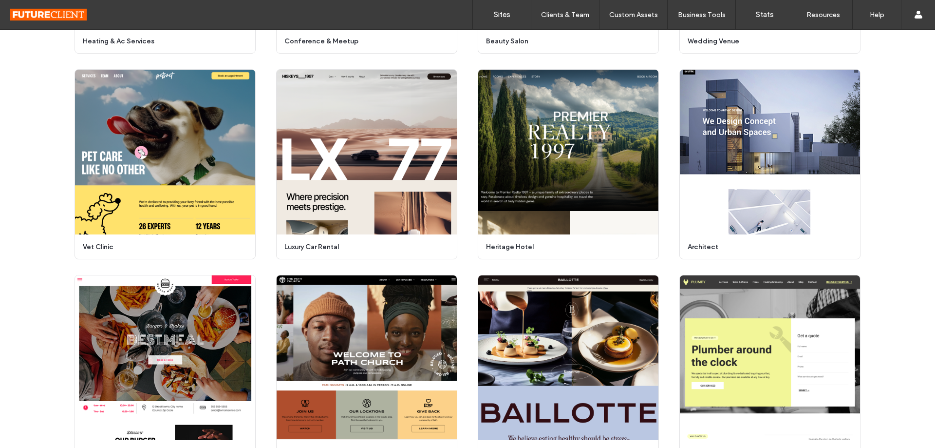
drag, startPoint x: 884, startPoint y: 200, endPoint x: 886, endPoint y: 109, distance: 91.1
